Goal: Transaction & Acquisition: Purchase product/service

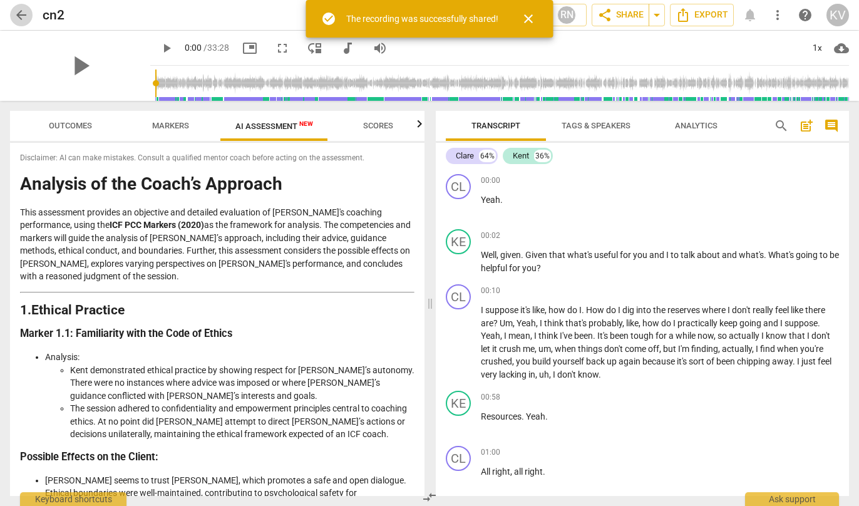
click at [22, 13] on span "arrow_back" at bounding box center [21, 15] width 15 height 15
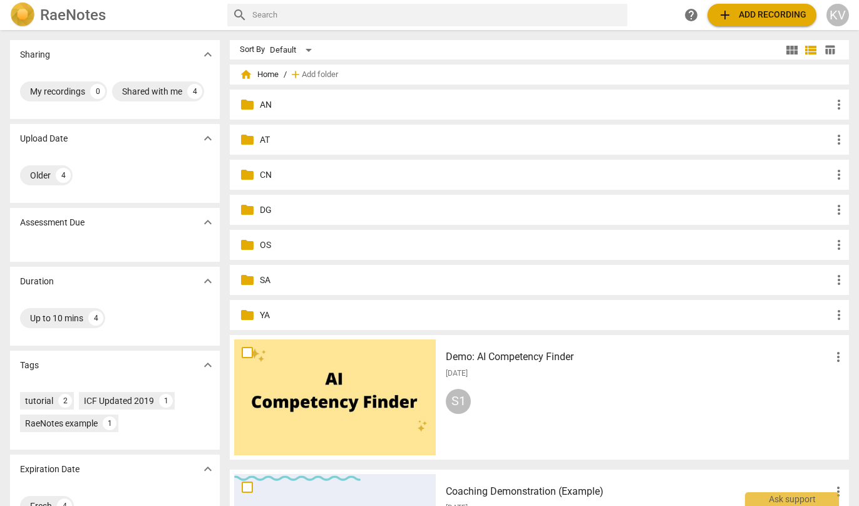
click at [260, 109] on p "AN" at bounding box center [545, 104] width 571 height 13
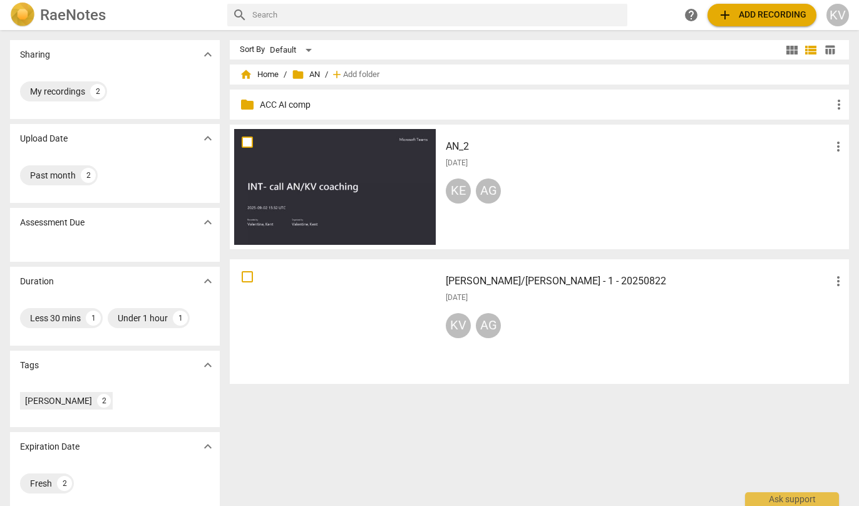
click at [735, 0] on div "RaeNotes search help add Add recording KV" at bounding box center [429, 15] width 859 height 30
click at [731, 13] on span "add" at bounding box center [724, 15] width 15 height 15
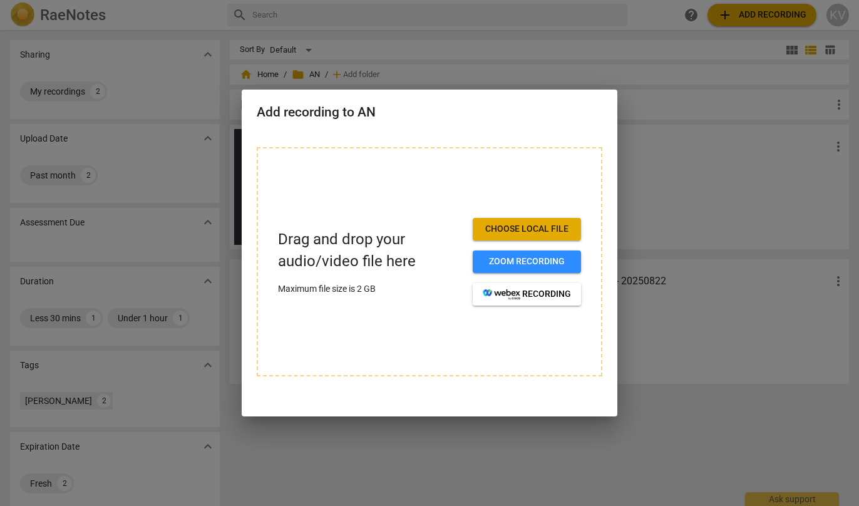
click at [508, 227] on span "Choose local file" at bounding box center [527, 229] width 88 height 13
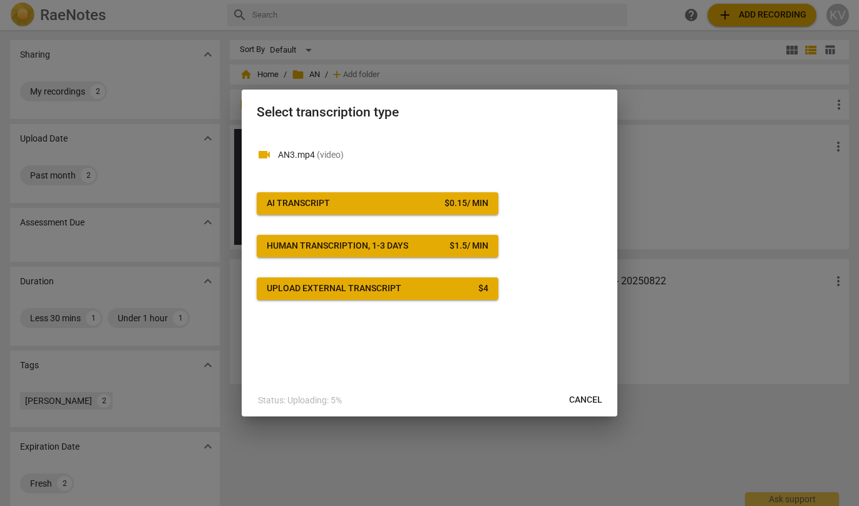
click at [376, 210] on button "AI Transcript $ 0.15 / min" at bounding box center [378, 203] width 242 height 23
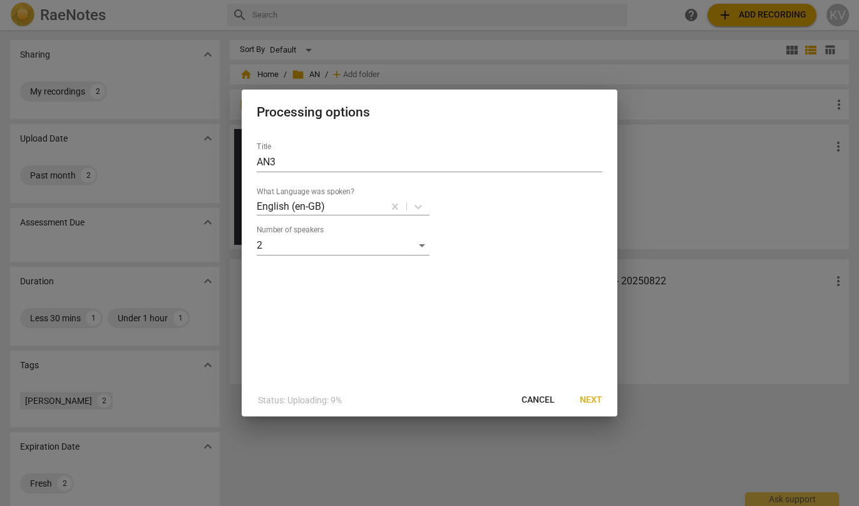
click at [581, 398] on span "Next" at bounding box center [591, 400] width 23 height 13
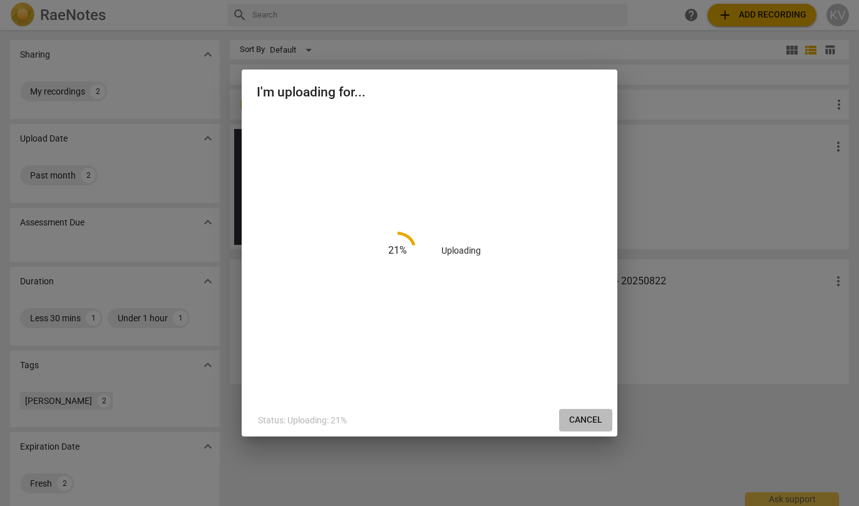
click at [583, 419] on span "Cancel" at bounding box center [585, 420] width 33 height 13
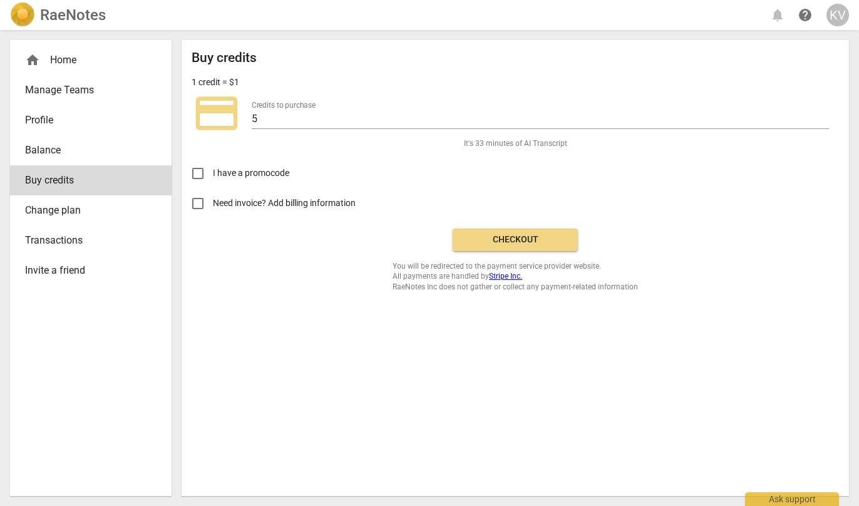
click at [536, 238] on span "Checkout" at bounding box center [515, 239] width 105 height 13
